Goal: Find specific page/section: Find specific page/section

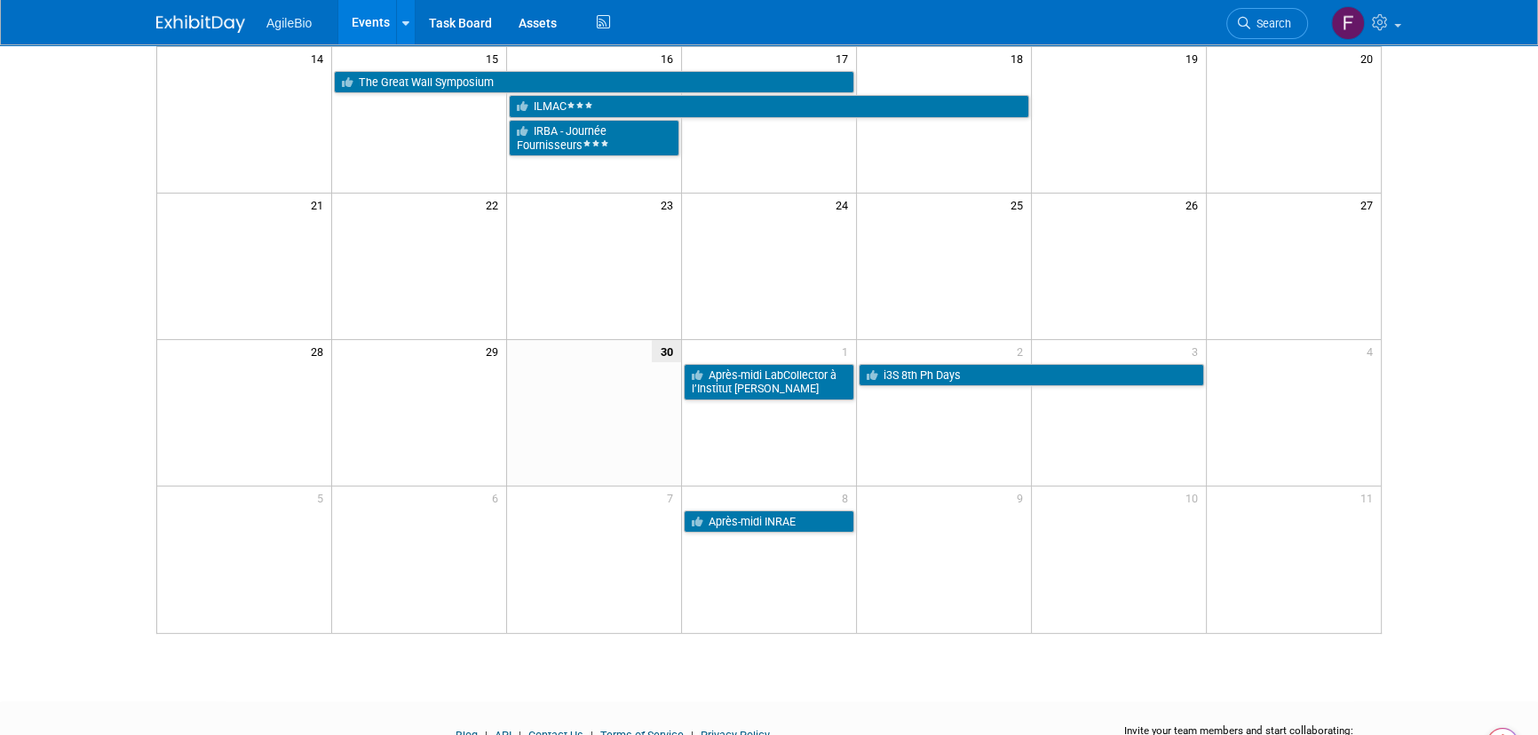
scroll to position [458, 0]
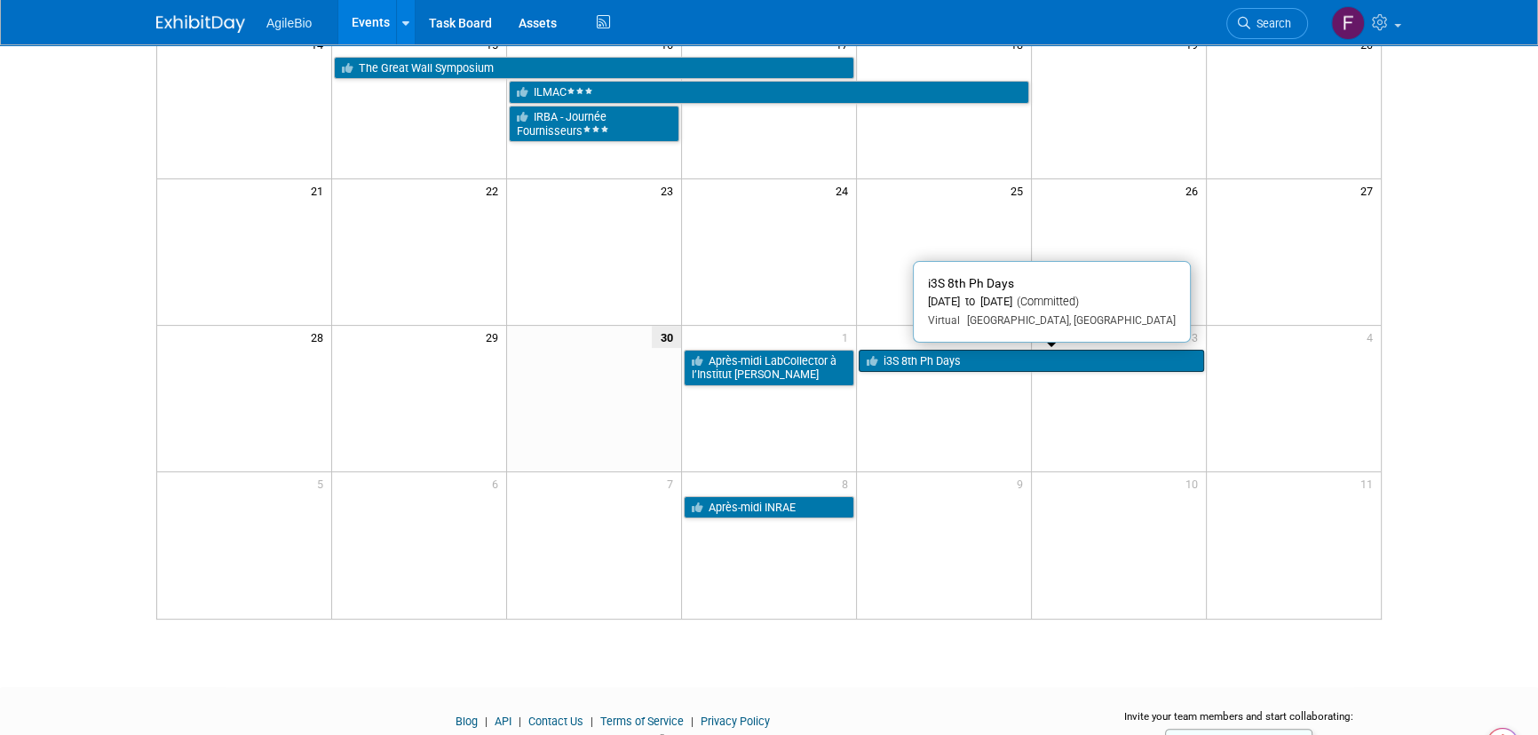
click at [980, 353] on link "i3S 8th Ph Days" at bounding box center [1031, 361] width 345 height 23
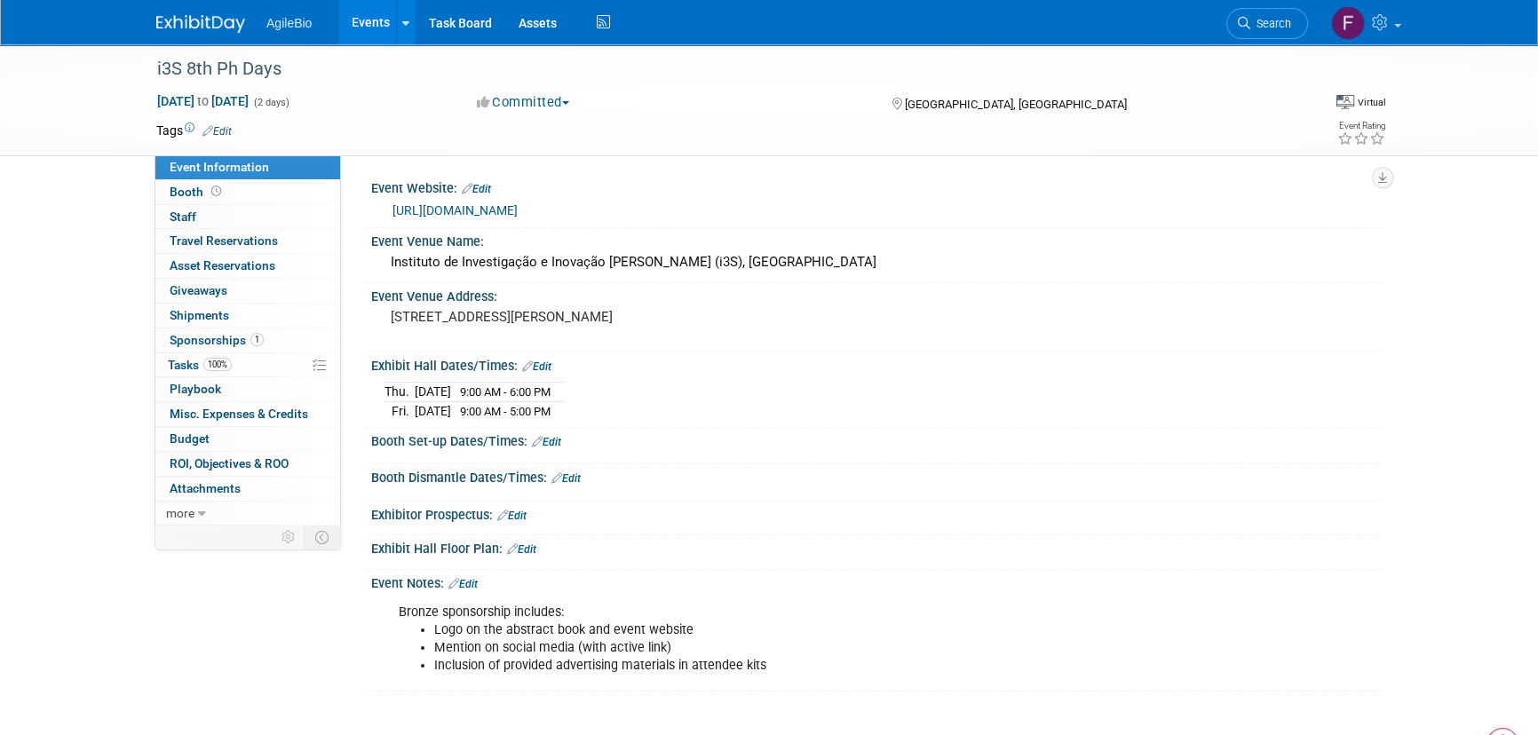
click at [364, 9] on link "Events" at bounding box center [370, 22] width 65 height 44
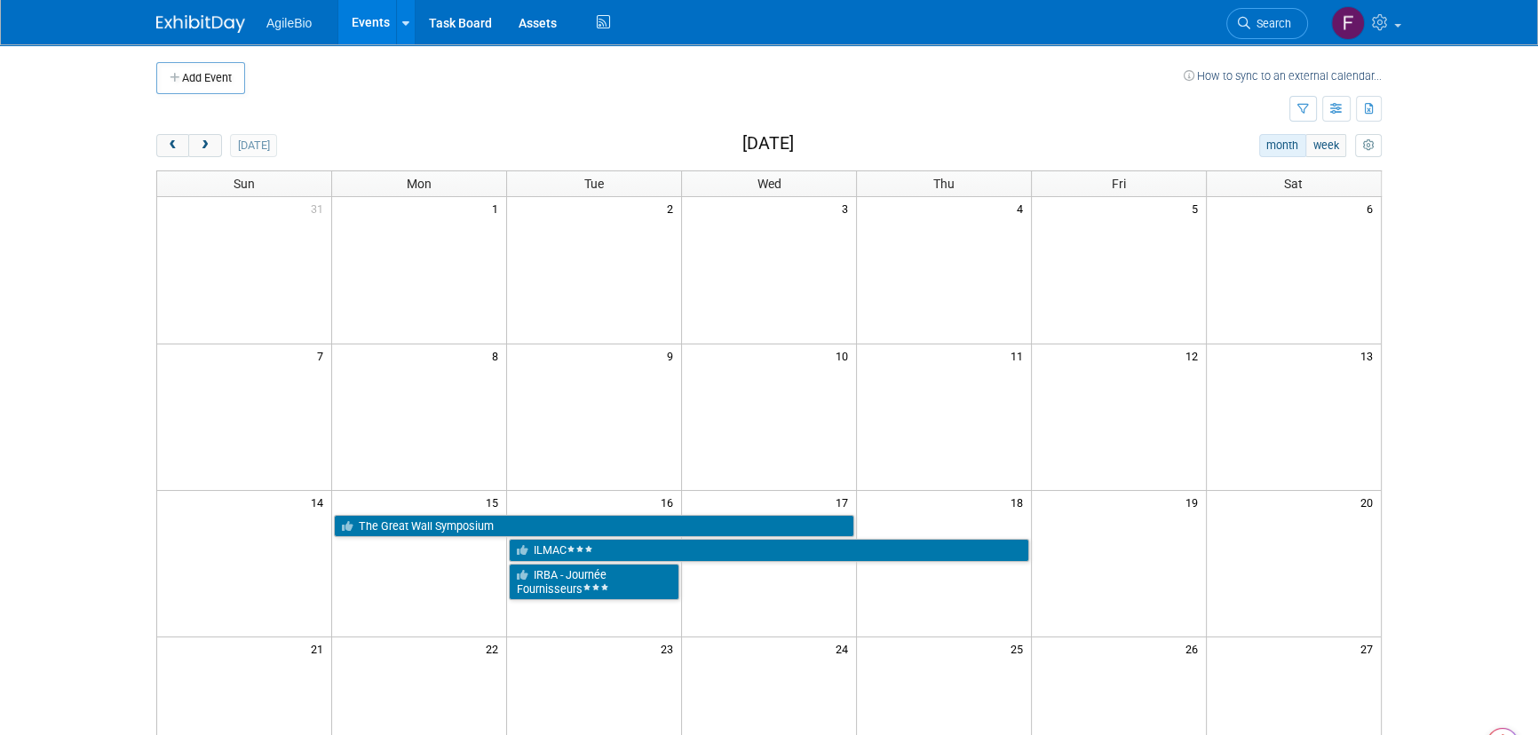
drag, startPoint x: 924, startPoint y: 113, endPoint x: 926, endPoint y: -36, distance: 148.3
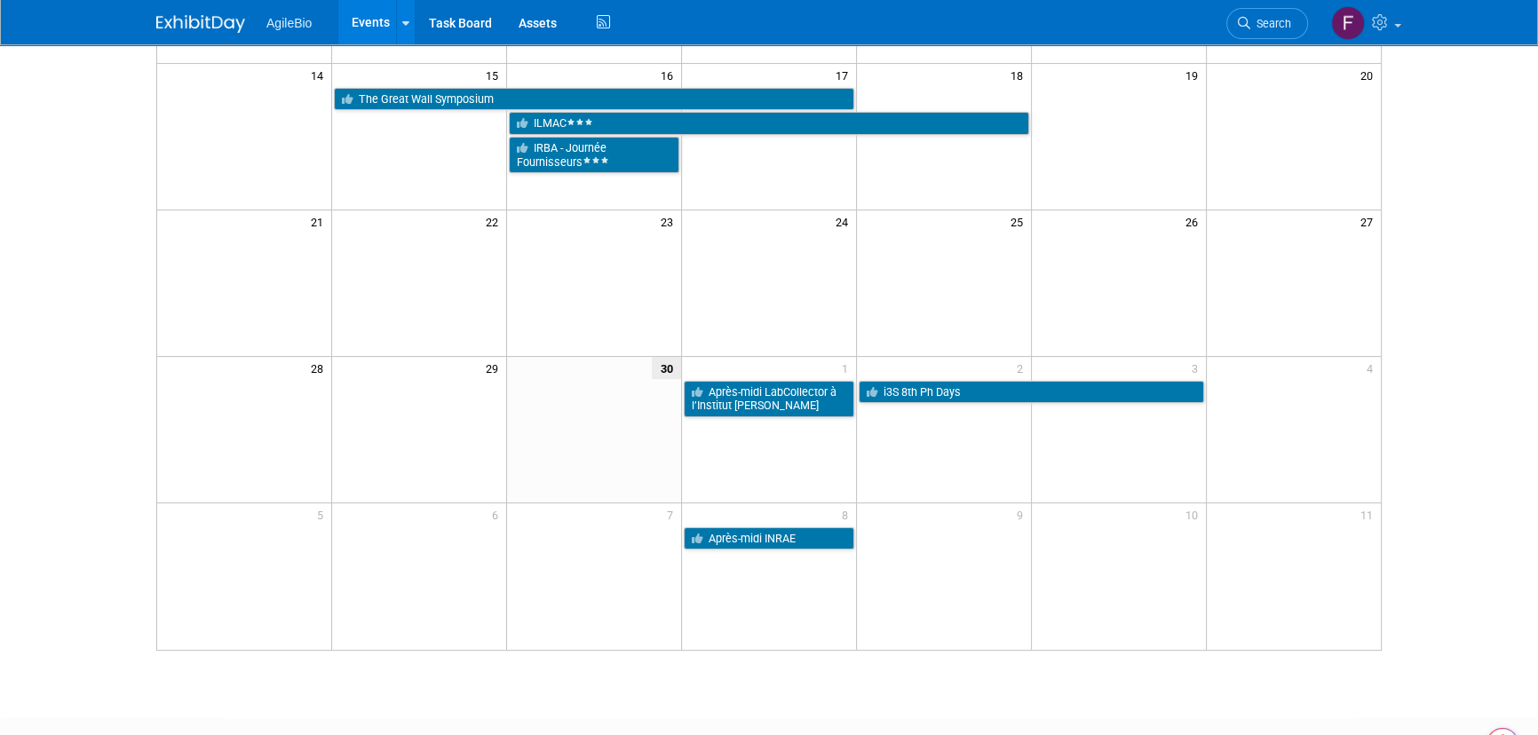
drag, startPoint x: 1035, startPoint y: 101, endPoint x: 1039, endPoint y: 216, distance: 114.6
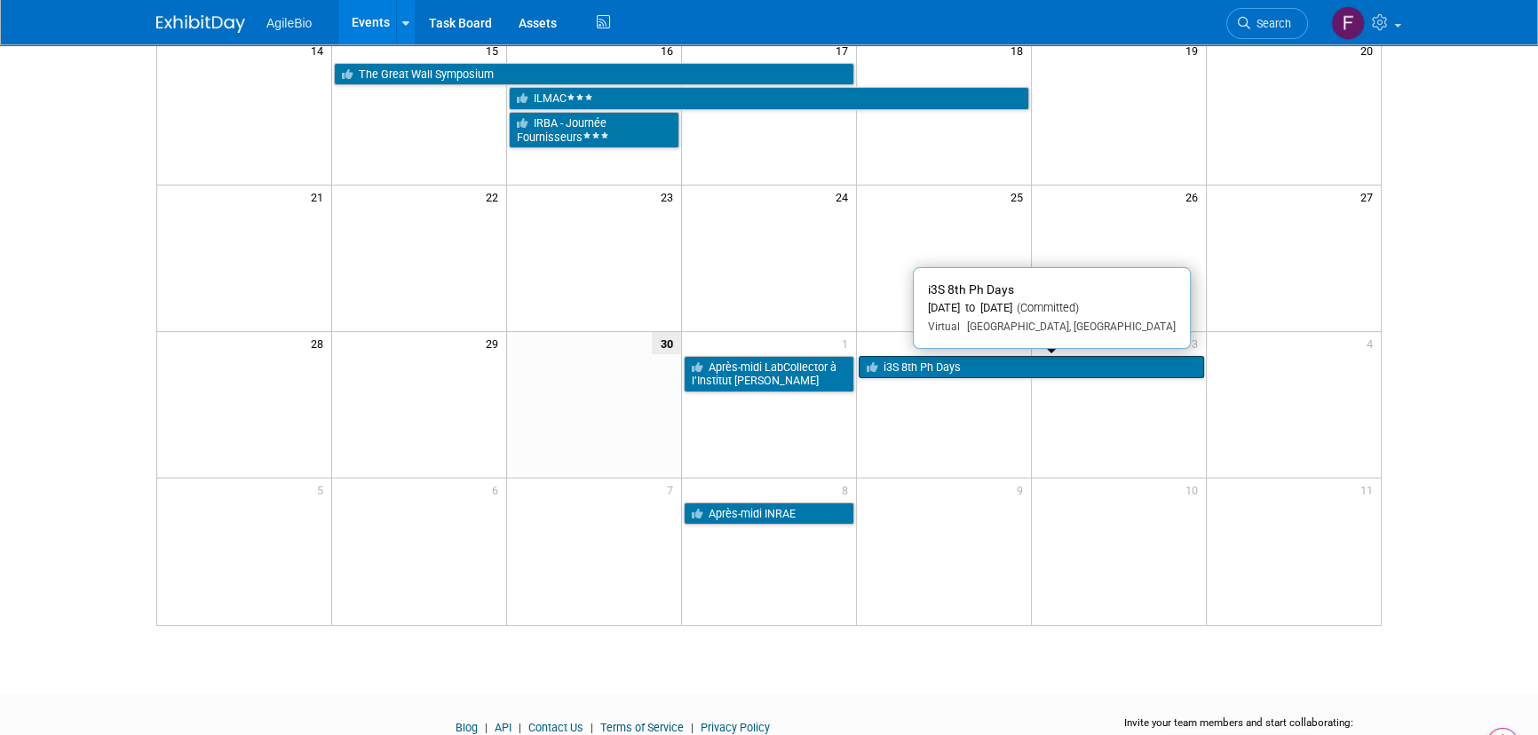
click at [938, 362] on link "i3S 8th Ph Days" at bounding box center [1031, 367] width 345 height 23
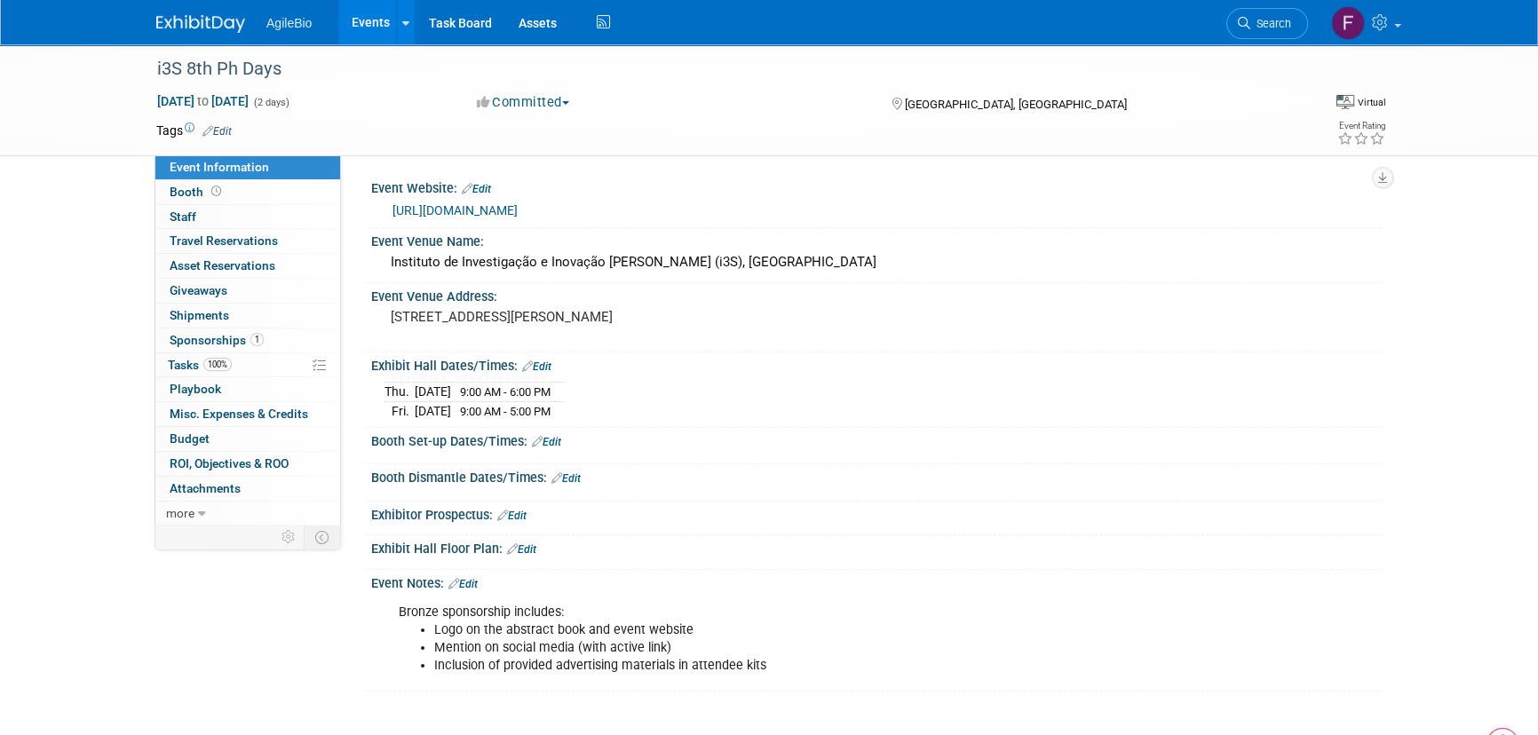
click at [218, 337] on span "Sponsorships 1" at bounding box center [217, 340] width 94 height 14
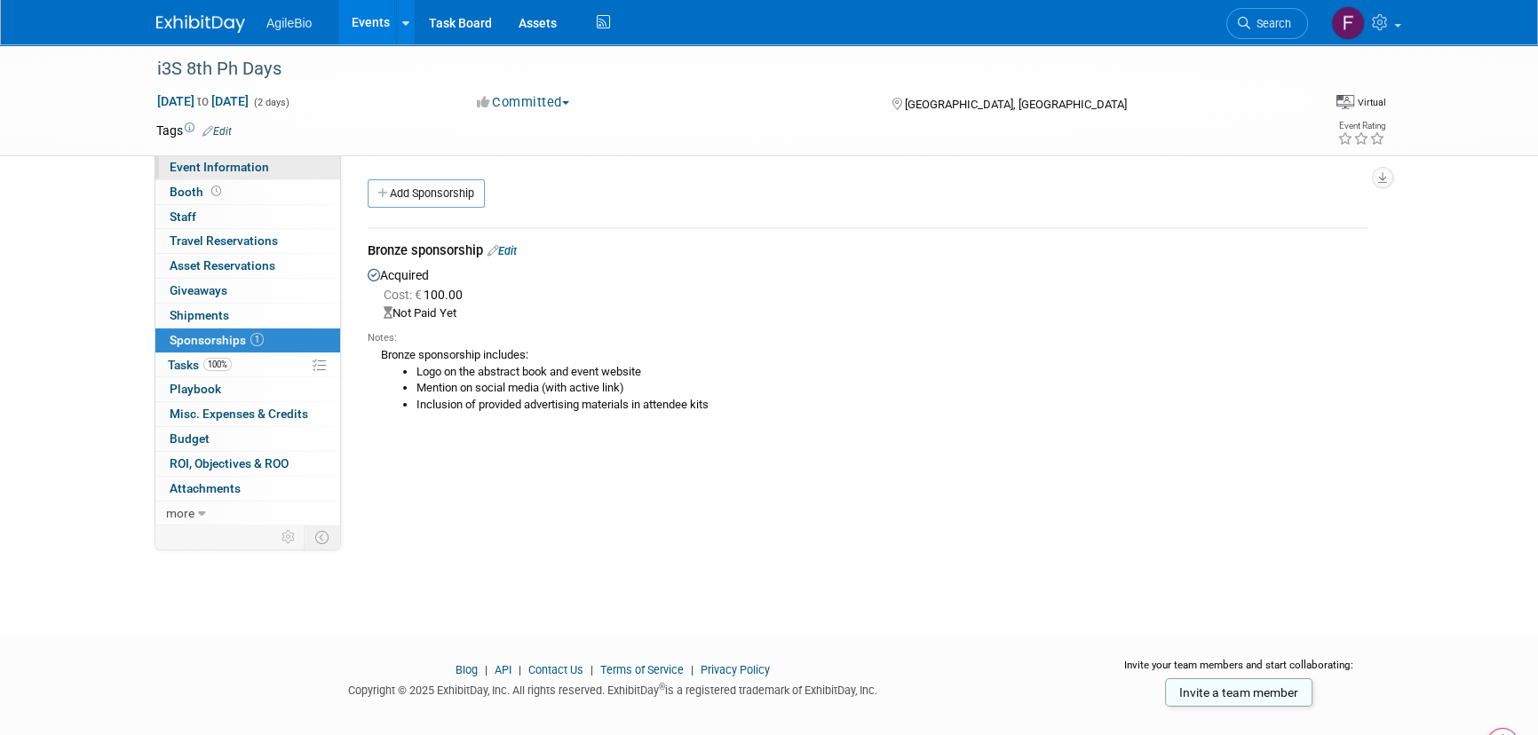
click at [263, 169] on span "Event Information" at bounding box center [219, 167] width 99 height 14
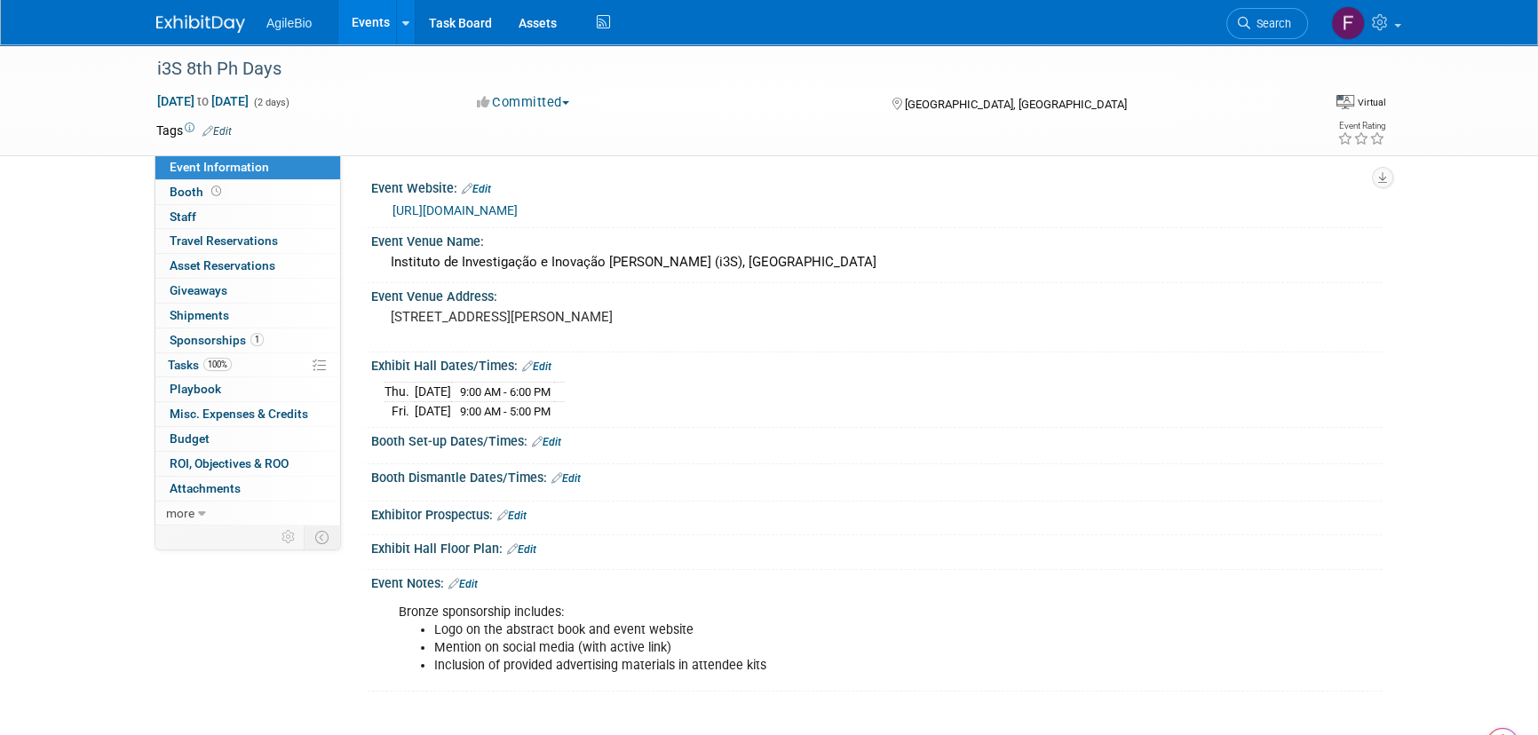
click at [371, 17] on link "Events" at bounding box center [370, 22] width 65 height 44
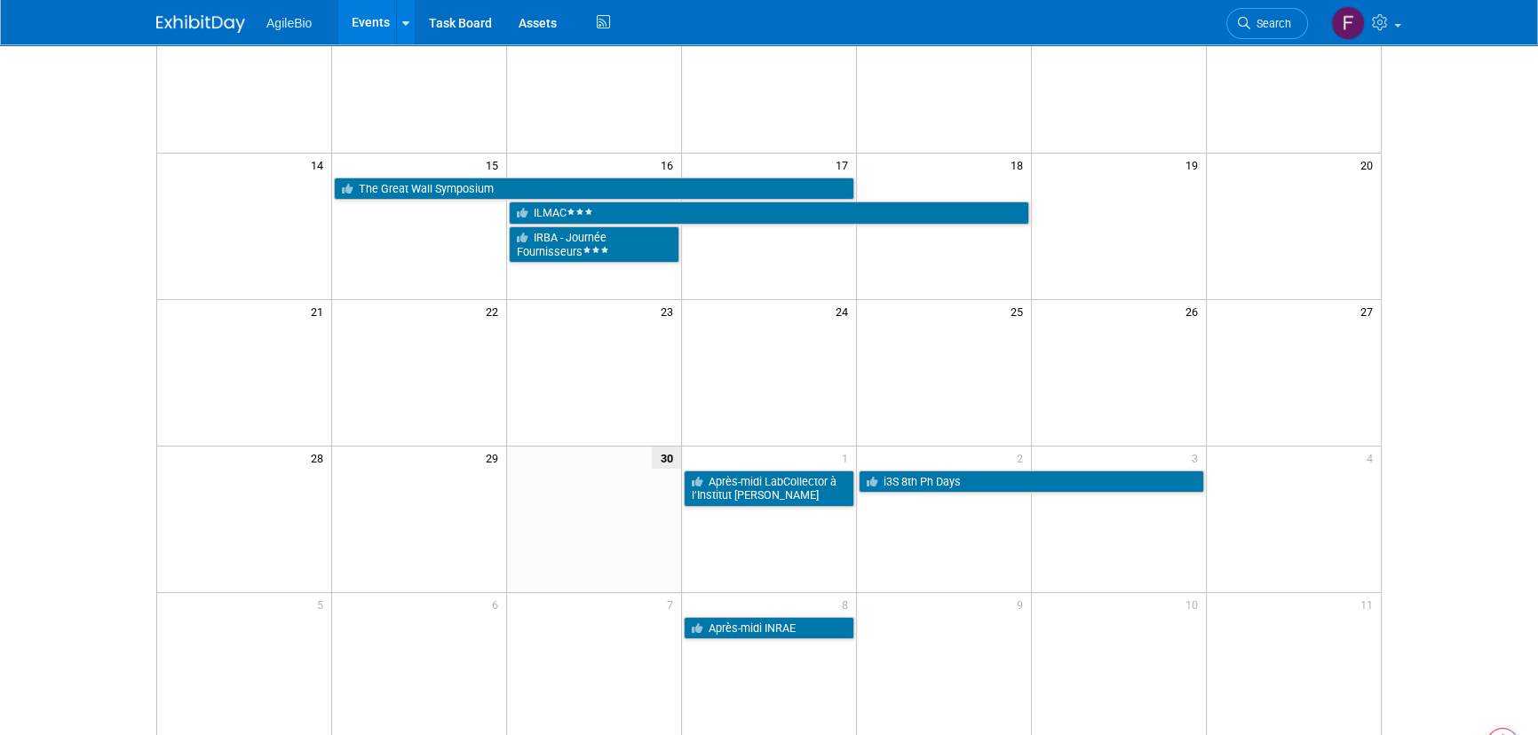
drag, startPoint x: 959, startPoint y: 301, endPoint x: 961, endPoint y: 314, distance: 13.4
